Goal: Transaction & Acquisition: Purchase product/service

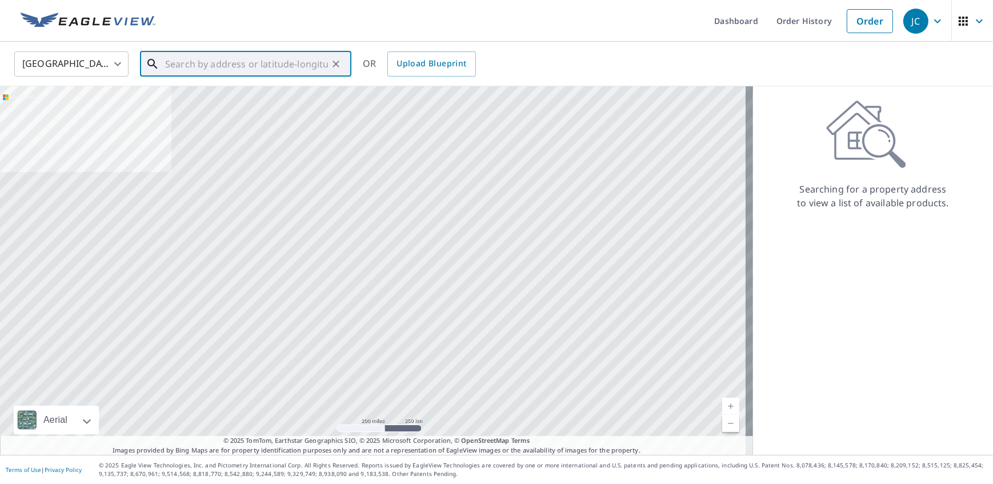
click at [168, 57] on input "text" at bounding box center [246, 64] width 163 height 32
type input "7"
click at [746, 18] on link "Order History" at bounding box center [772, 21] width 74 height 42
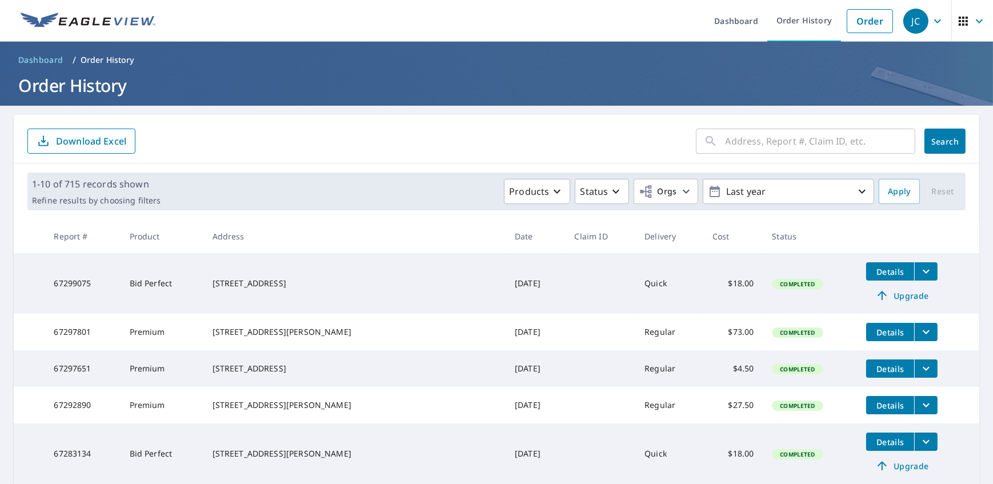
click at [714, 139] on div "​" at bounding box center [805, 140] width 219 height 25
type input "78 crossjaven"
click button "Search" at bounding box center [944, 140] width 41 height 25
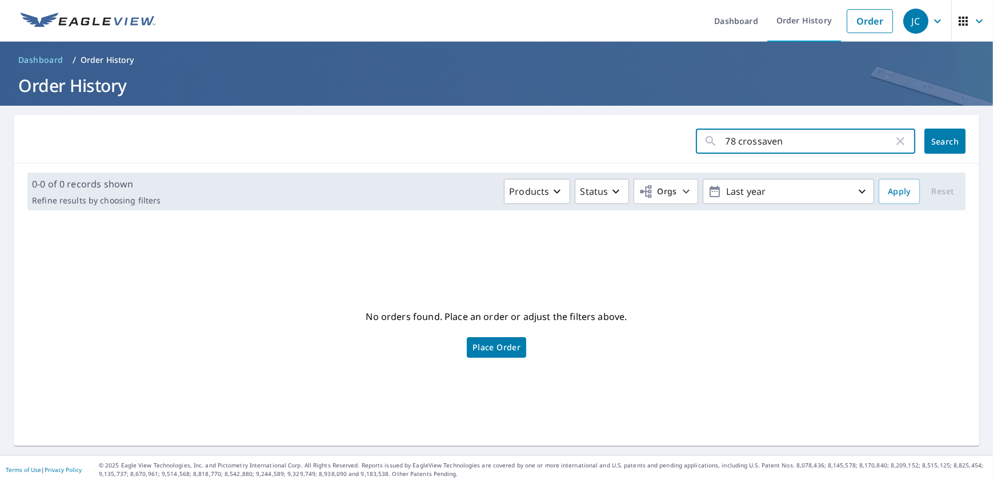
type input "78 crosshaven"
click button "Search" at bounding box center [944, 140] width 41 height 25
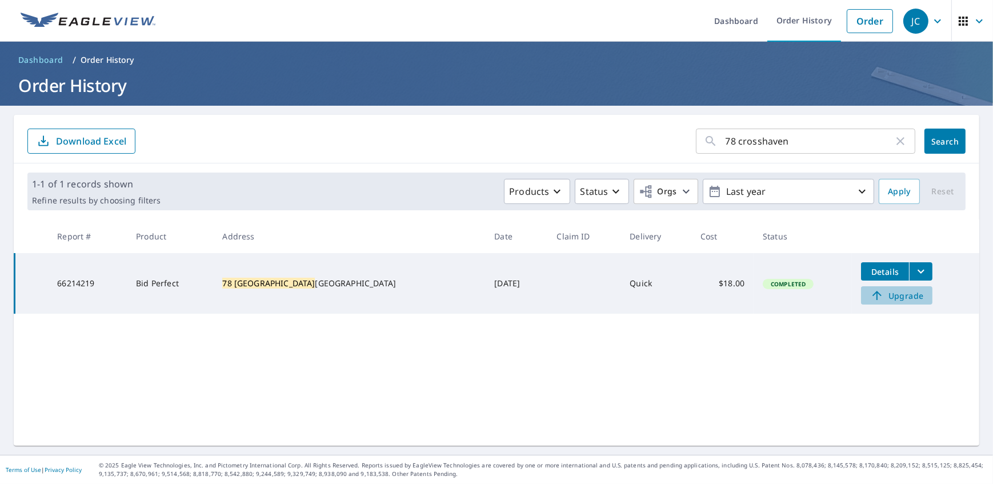
click at [890, 296] on span "Upgrade" at bounding box center [896, 295] width 58 height 14
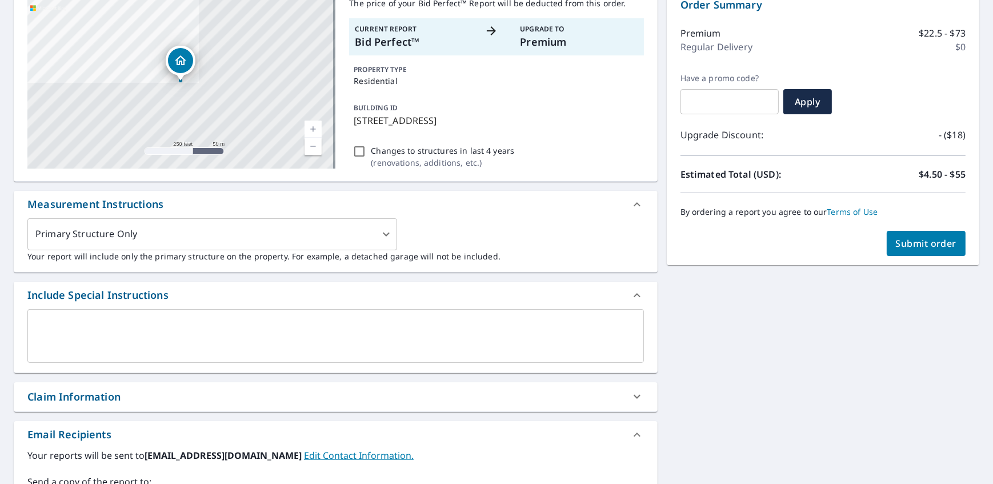
scroll to position [259, 0]
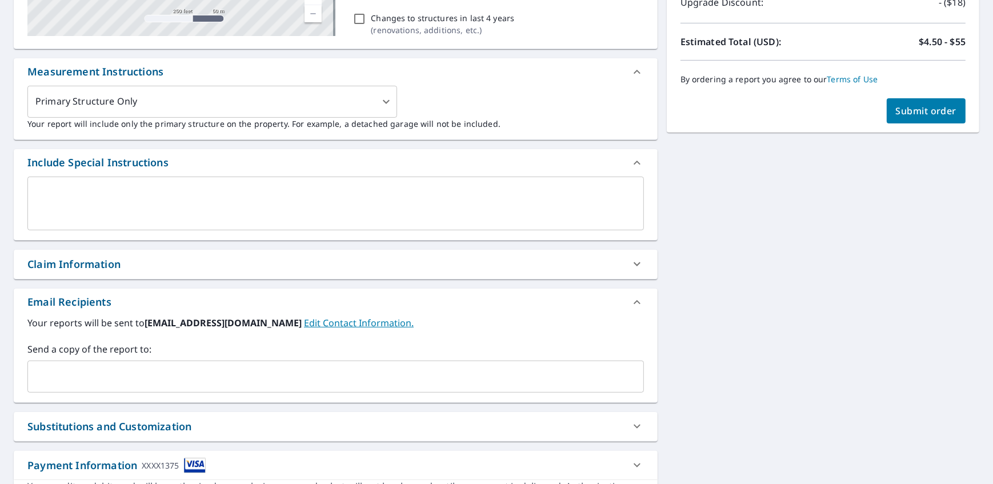
click at [57, 363] on div "​" at bounding box center [335, 376] width 616 height 32
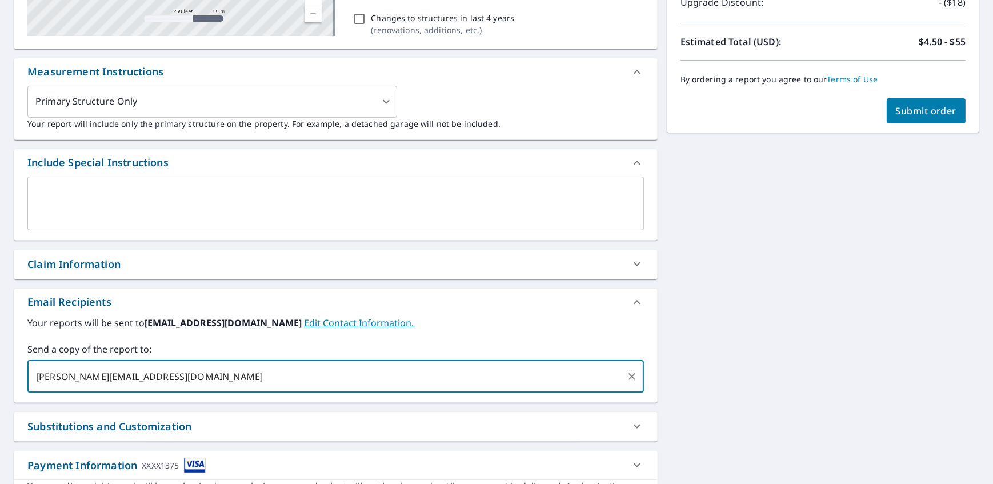
type input "[PERSON_NAME][EMAIL_ADDRESS][DOMAIN_NAME]"
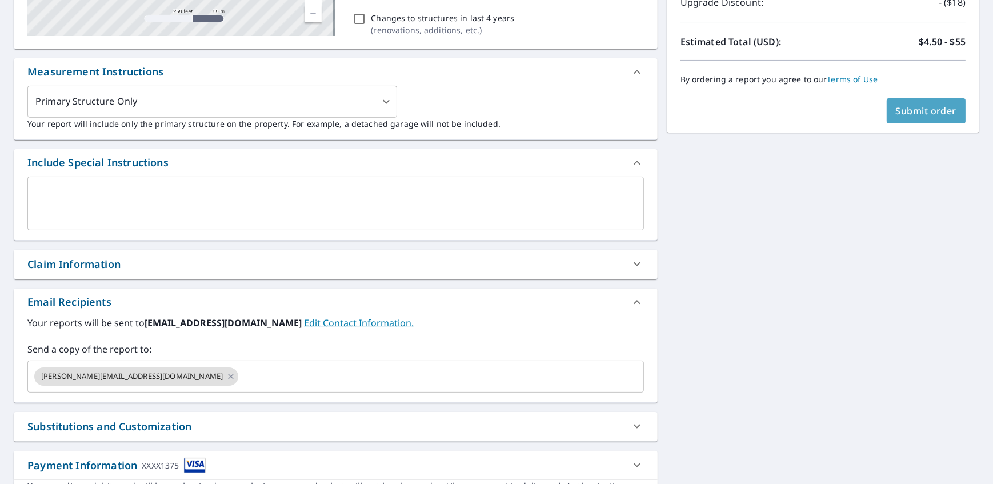
click at [926, 110] on span "Submit order" at bounding box center [925, 111] width 61 height 13
checkbox input "true"
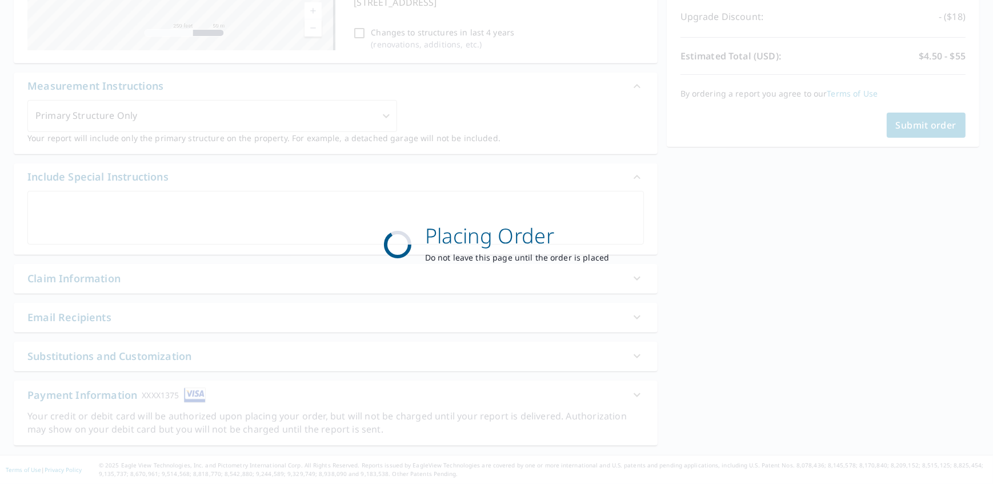
scroll to position [244, 0]
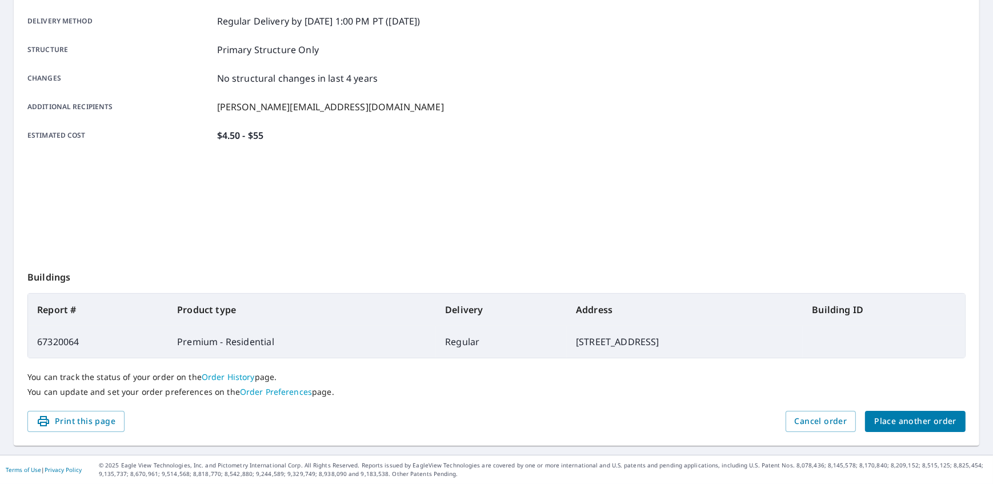
scroll to position [188, 0]
